Goal: Task Accomplishment & Management: Complete application form

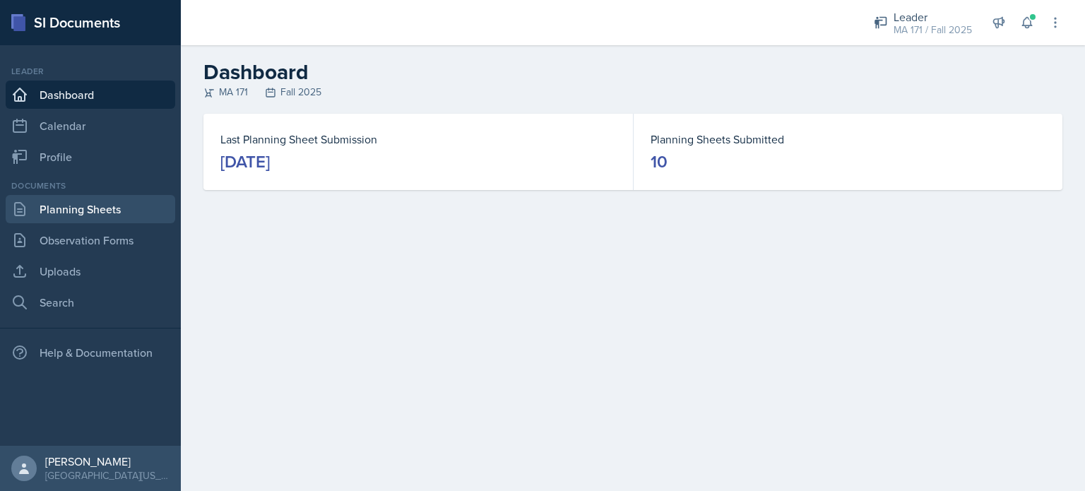
click at [105, 208] on link "Planning Sheets" at bounding box center [91, 209] width 170 height 28
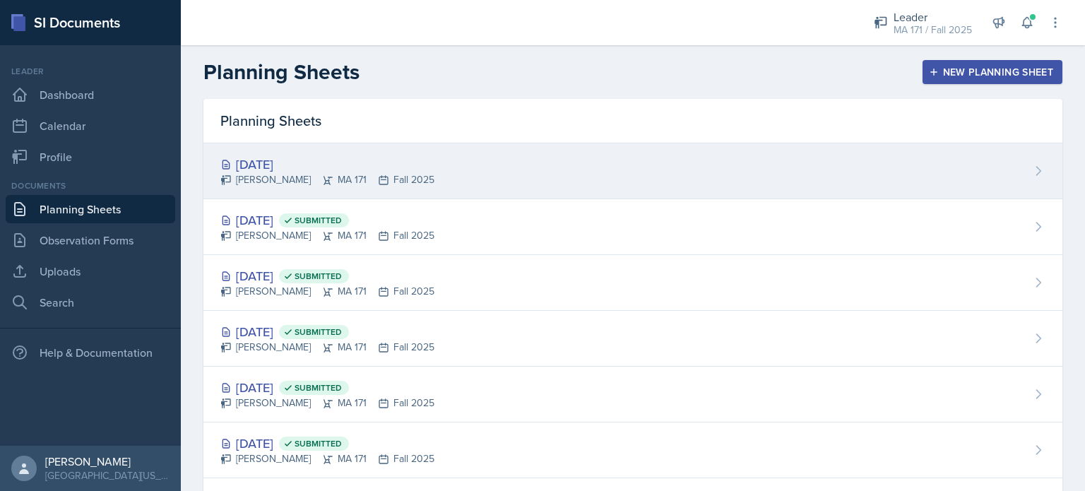
click at [463, 167] on div "[DATE] [PERSON_NAME][GEOGRAPHIC_DATA] MA 171 Fall 2025" at bounding box center [632, 171] width 859 height 56
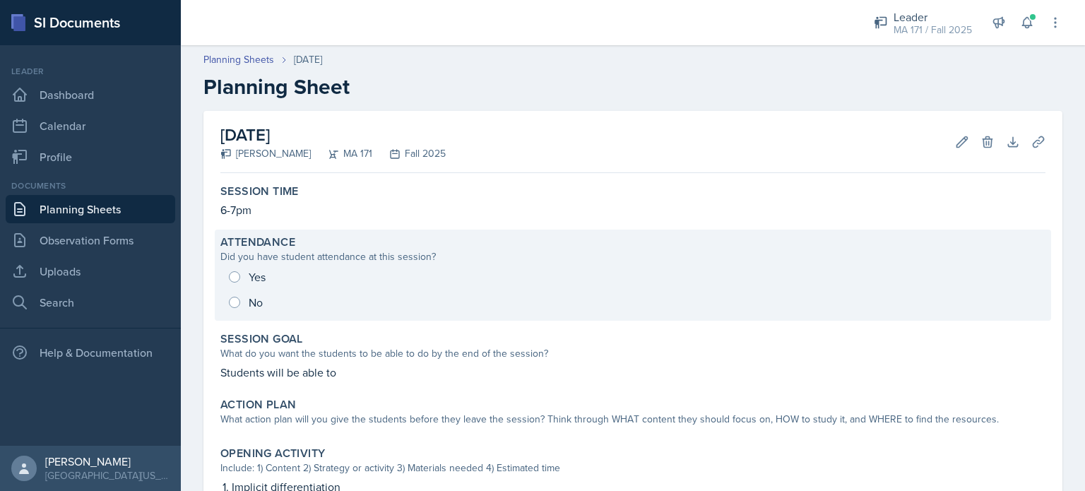
click at [234, 276] on div "Yes No" at bounding box center [632, 289] width 825 height 51
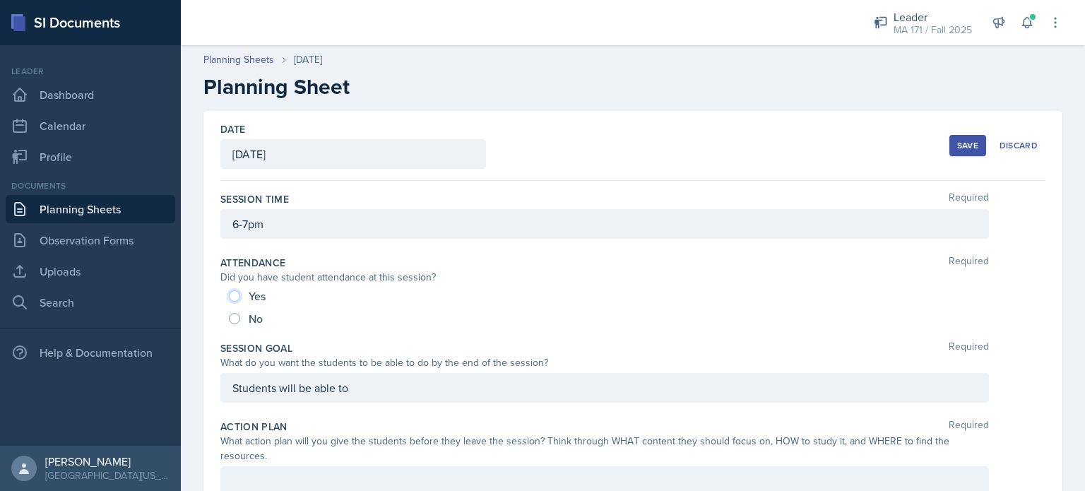
click at [234, 293] on input "Yes" at bounding box center [234, 295] width 11 height 11
radio input "true"
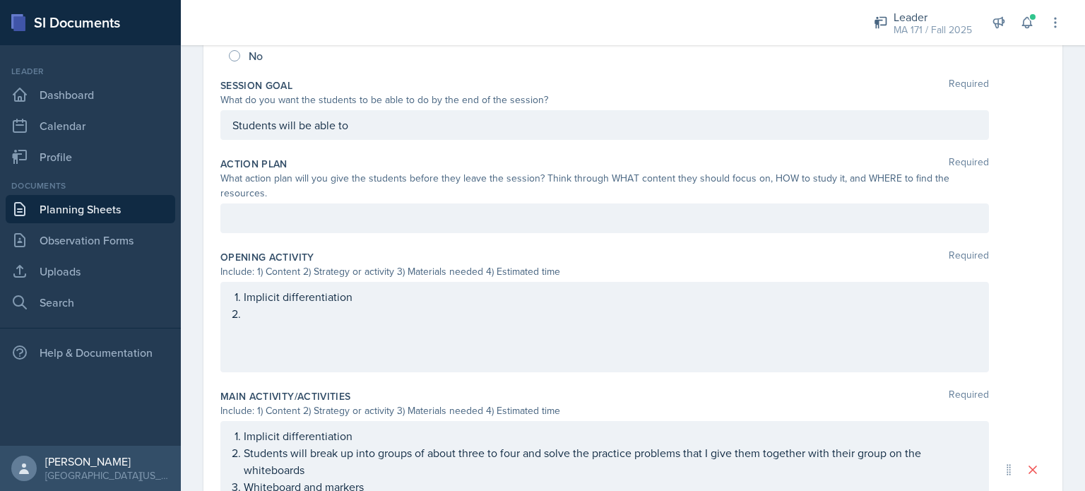
scroll to position [287, 0]
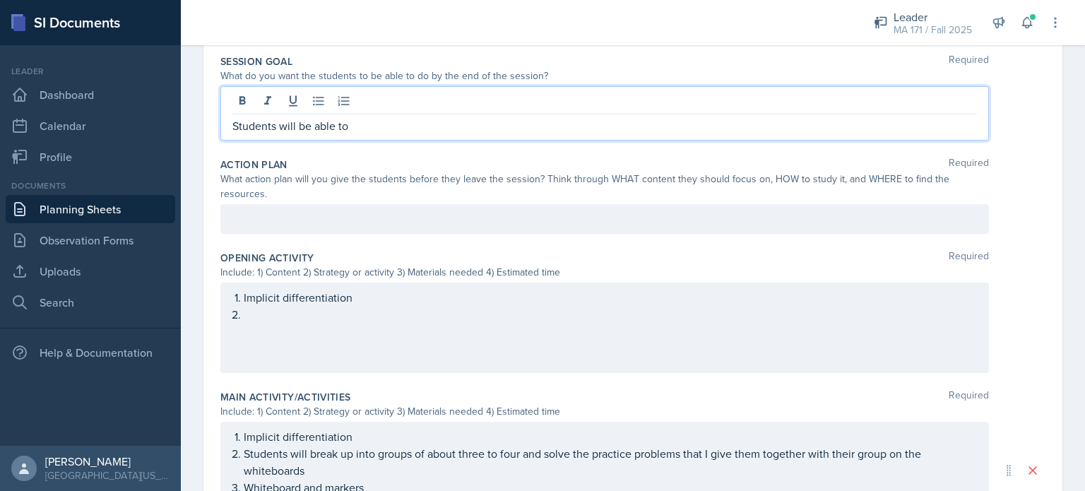
click at [372, 121] on p "Students will be able to" at bounding box center [604, 125] width 744 height 17
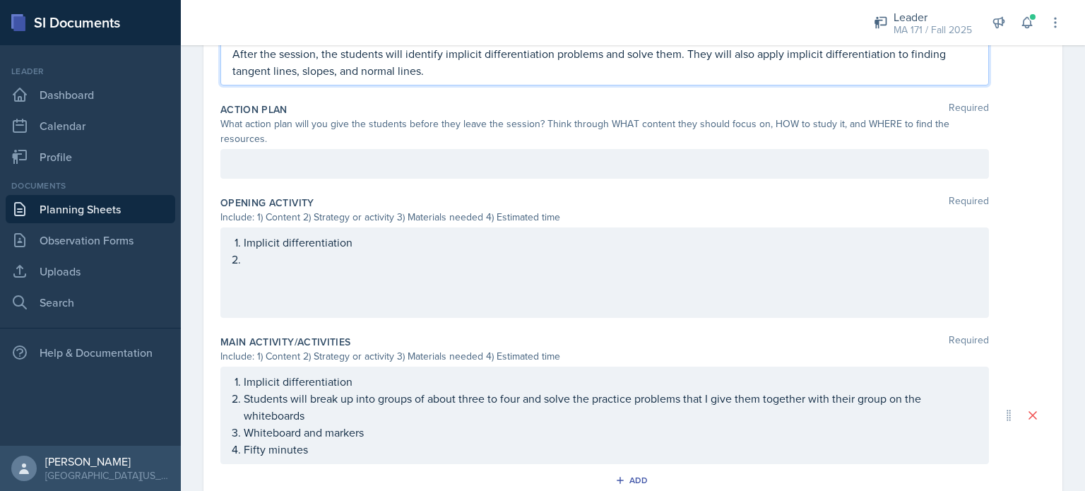
click at [280, 172] on p at bounding box center [604, 163] width 744 height 17
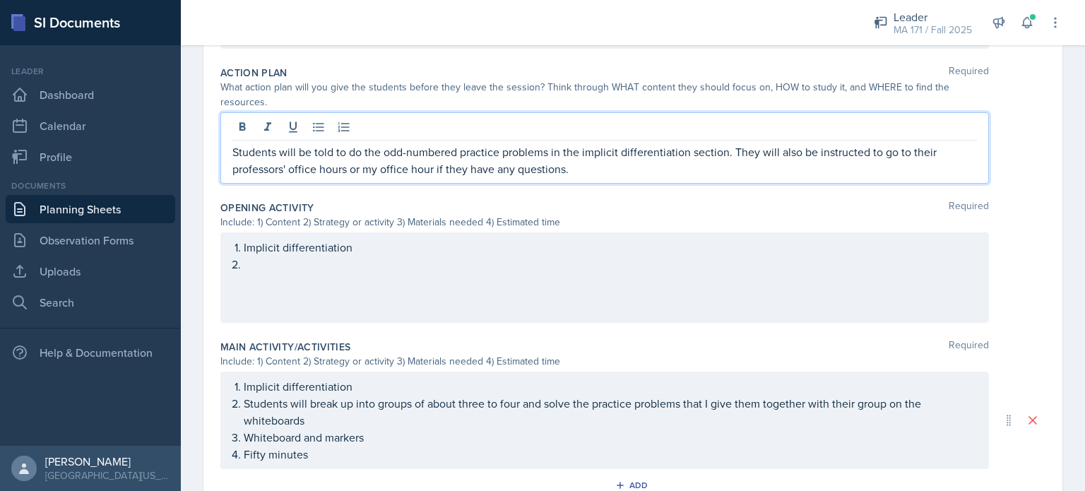
scroll to position [372, 0]
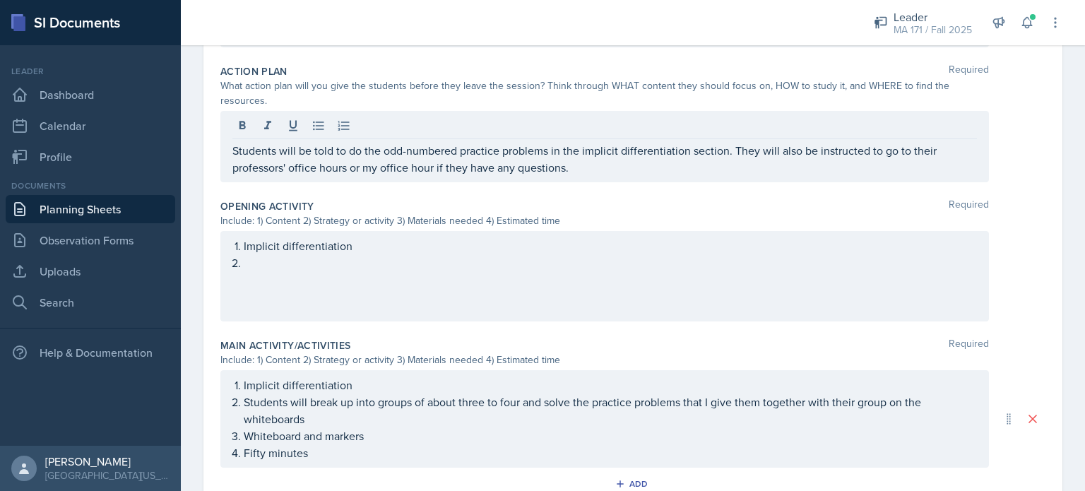
click at [260, 270] on div "Implicit differentiation" at bounding box center [604, 276] width 768 height 90
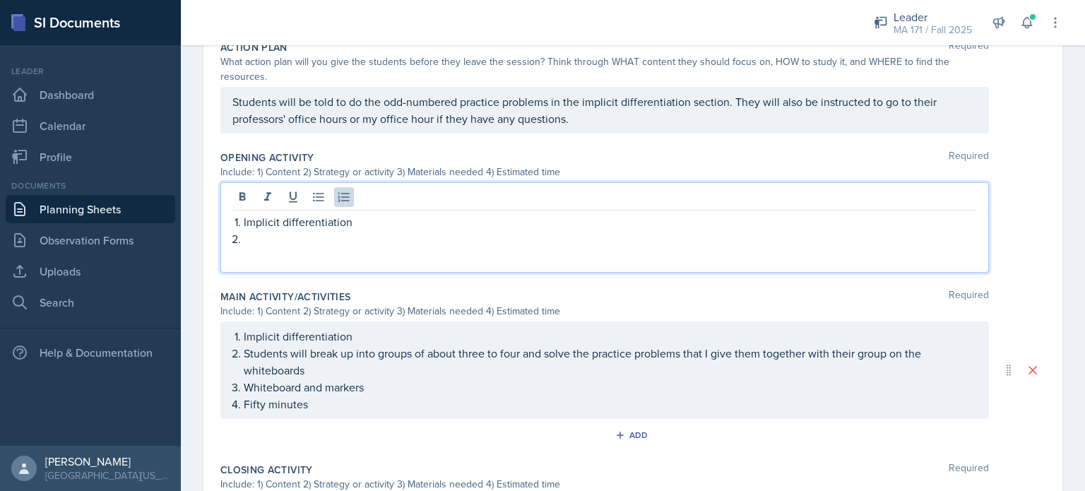
click at [254, 233] on p at bounding box center [610, 238] width 733 height 17
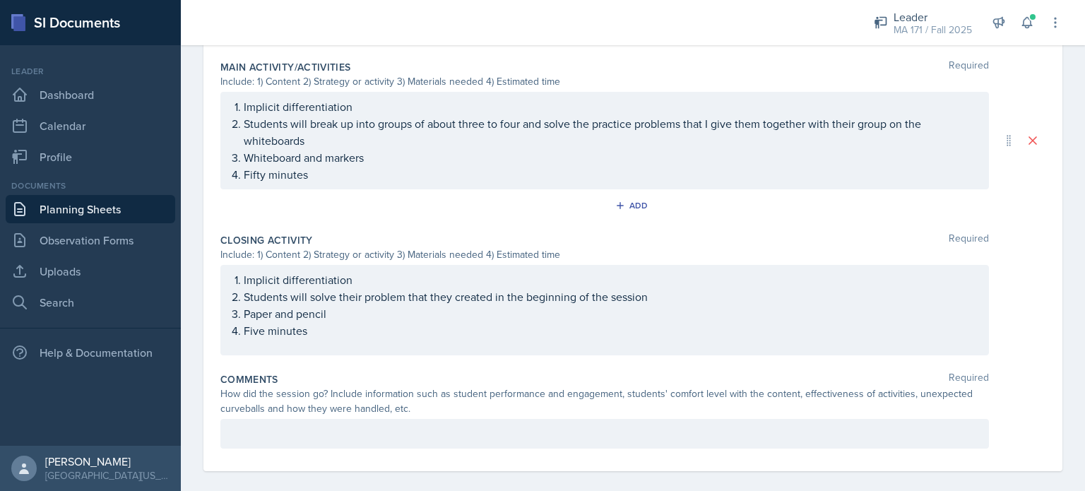
scroll to position [652, 0]
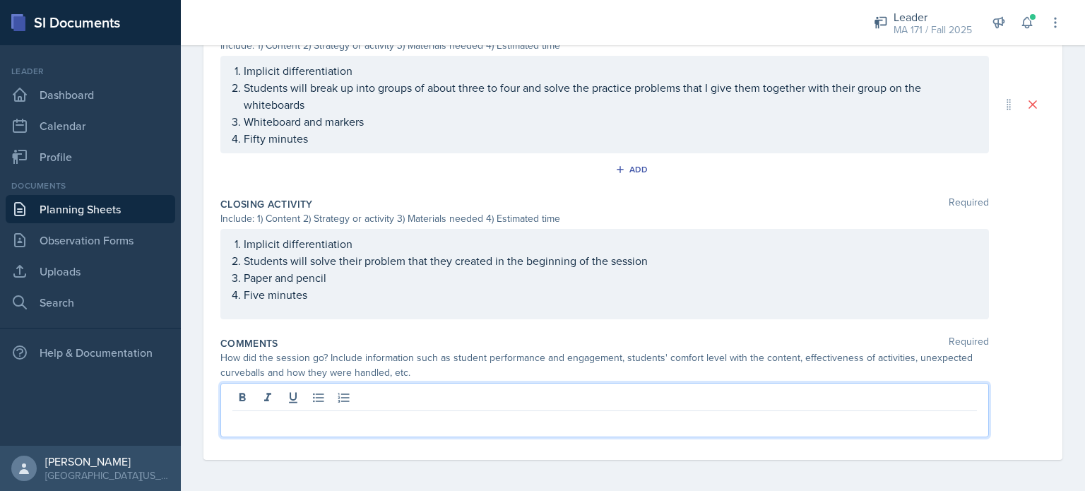
click at [249, 419] on p at bounding box center [604, 422] width 744 height 17
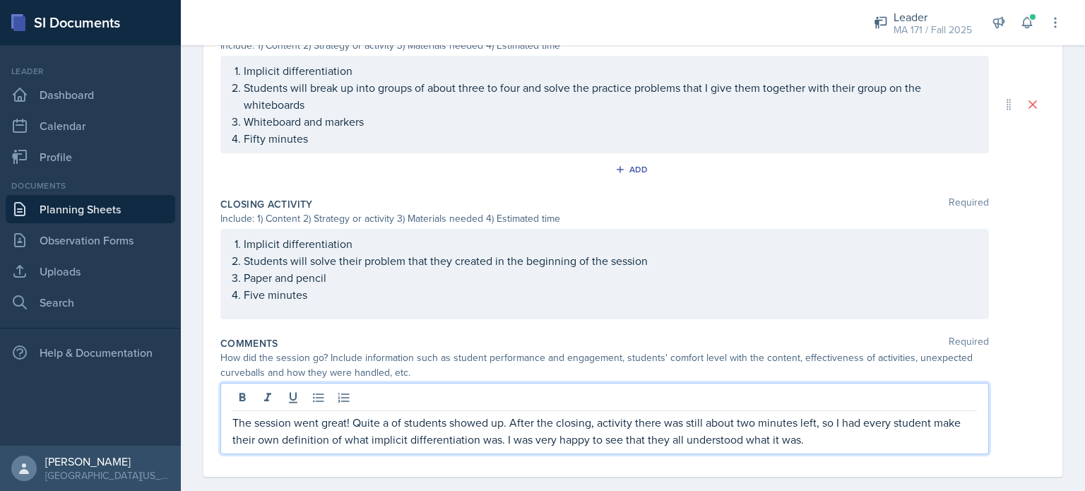
click at [397, 419] on p "The session went great! Quite a of students showed up. After the closing, activ…" at bounding box center [604, 431] width 744 height 34
click at [742, 444] on p "The session went great! Quite a number of students showed up. After the closing…" at bounding box center [604, 431] width 744 height 34
click at [636, 425] on p "The session went great! Quite a number of students showed up. After the closing…" at bounding box center [604, 431] width 744 height 34
click at [667, 421] on p "The session went great! Quite a number of students showed up. After the closing…" at bounding box center [604, 431] width 744 height 34
drag, startPoint x: 273, startPoint y: 441, endPoint x: 297, endPoint y: 441, distance: 24.0
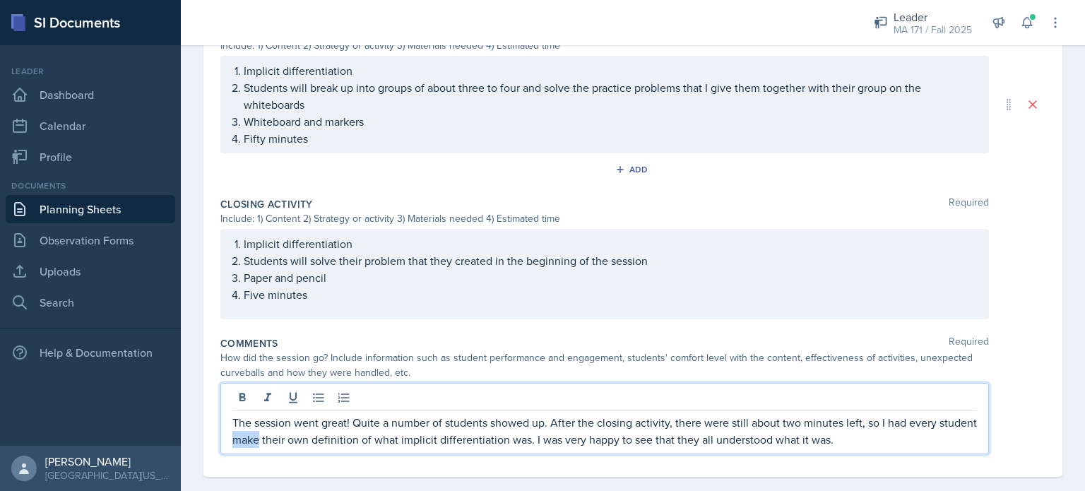
click at [297, 441] on p "The session went great! Quite a number of students showed up. After the closing…" at bounding box center [604, 431] width 744 height 34
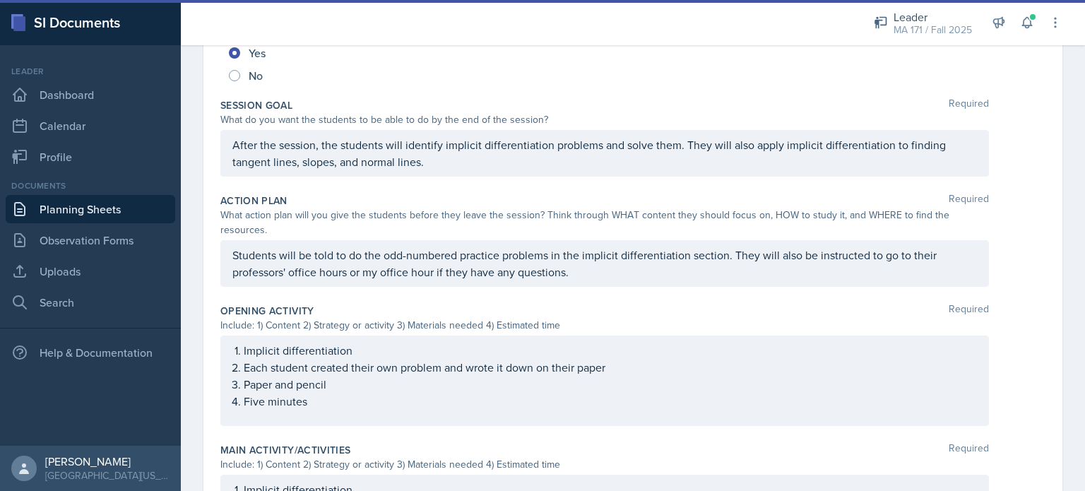
scroll to position [0, 0]
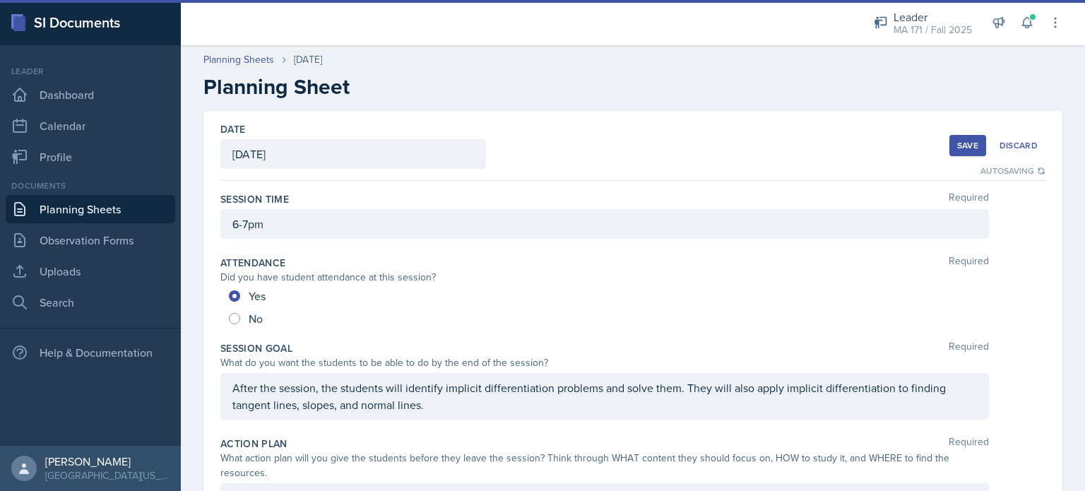
click at [957, 146] on div "Save" at bounding box center [967, 145] width 21 height 11
